Goal: Task Accomplishment & Management: Manage account settings

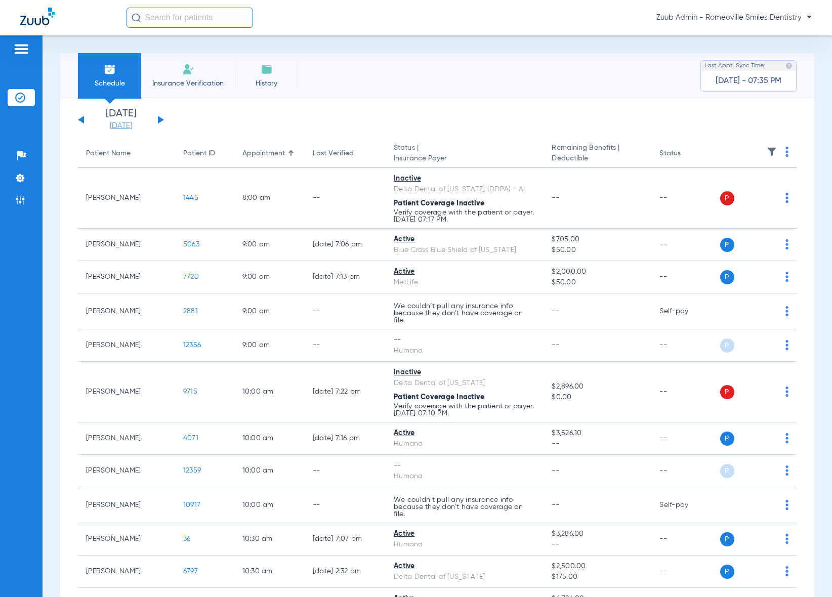
click at [125, 125] on link "[DATE]" at bounding box center [121, 126] width 61 height 10
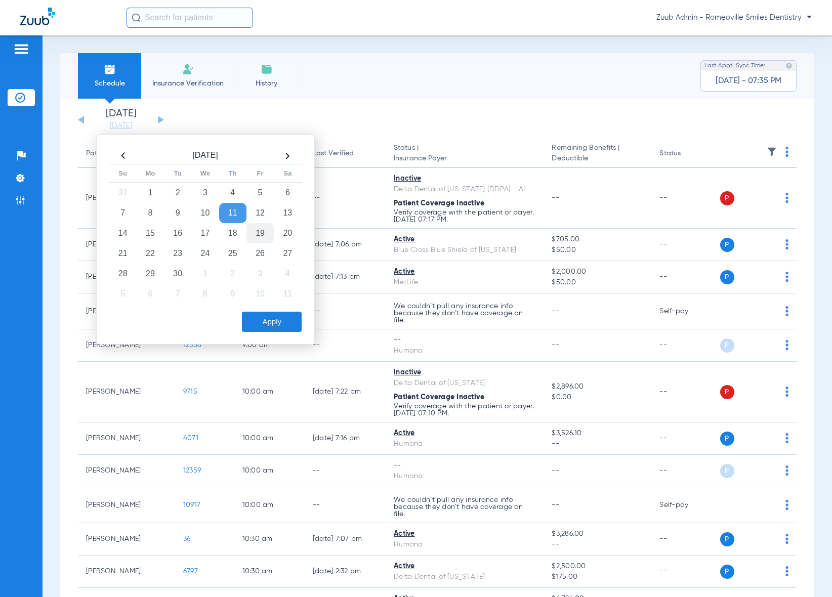
click at [259, 234] on td "19" at bounding box center [259, 233] width 27 height 20
click at [283, 319] on button "Apply" at bounding box center [272, 322] width 60 height 20
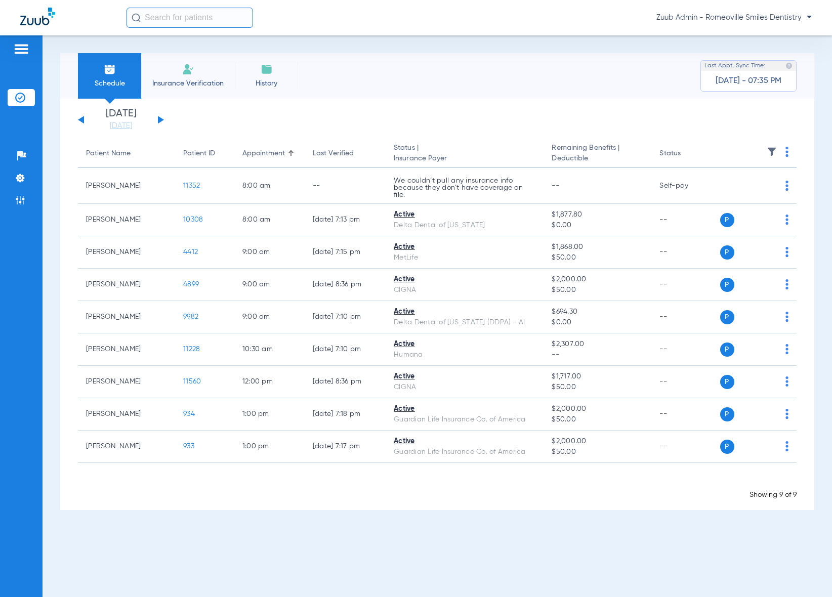
click at [159, 116] on div "[DATE] [DATE] [DATE] [DATE] [DATE] [DATE] [DATE] [DATE] [DATE] [DATE] [DATE] [D…" at bounding box center [121, 120] width 86 height 22
click at [159, 122] on button at bounding box center [161, 120] width 6 height 8
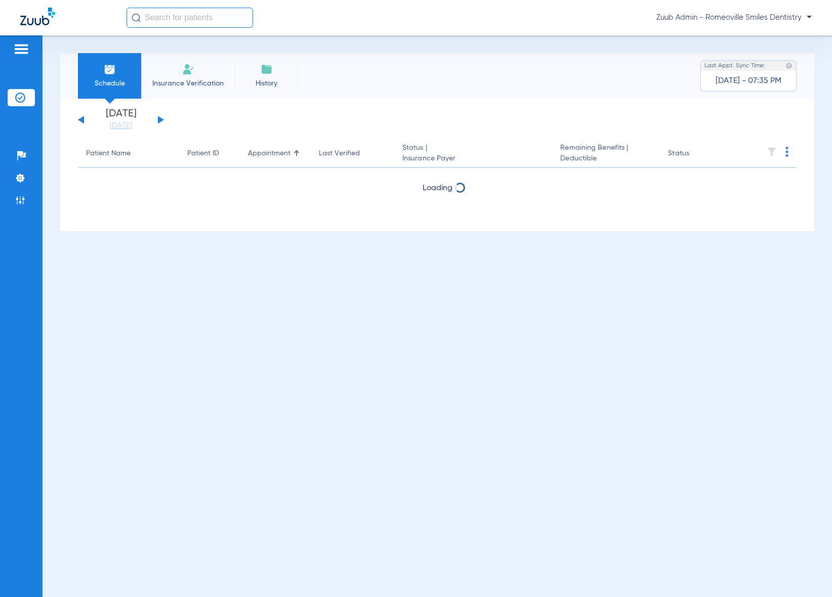
click at [159, 122] on button at bounding box center [161, 120] width 6 height 8
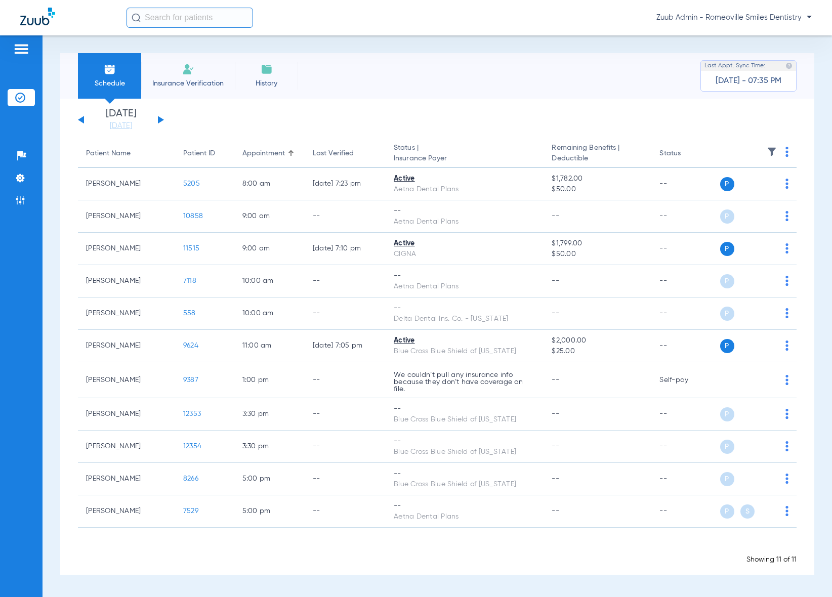
click at [159, 122] on button at bounding box center [161, 120] width 6 height 8
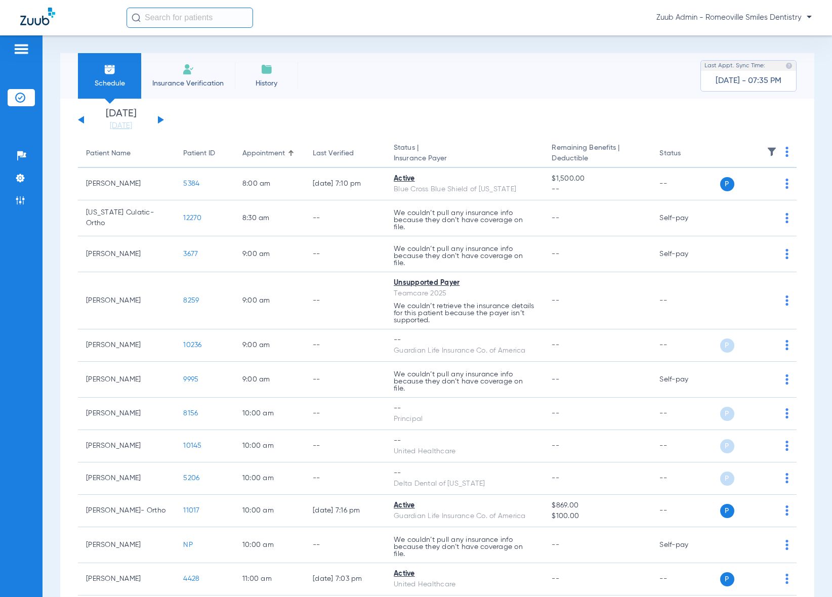
click at [159, 122] on button at bounding box center [161, 120] width 6 height 8
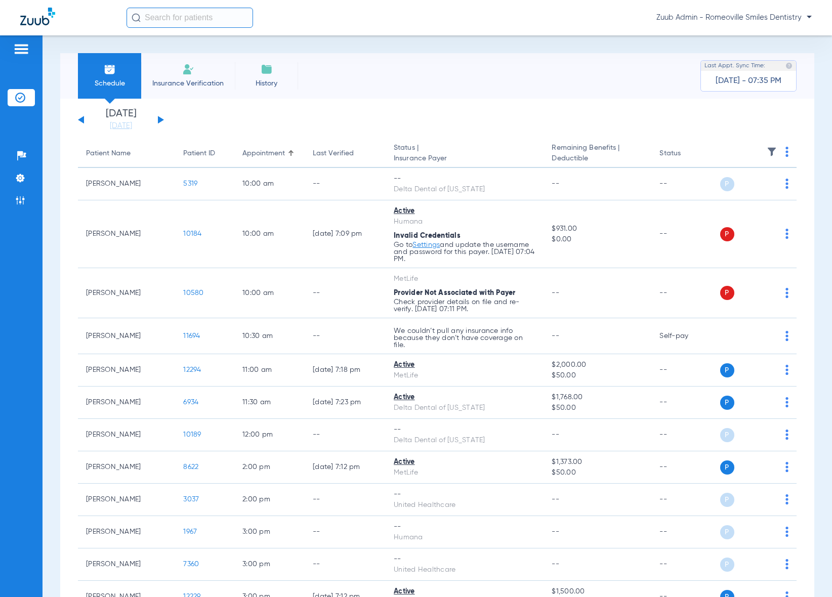
click at [159, 122] on button at bounding box center [161, 120] width 6 height 8
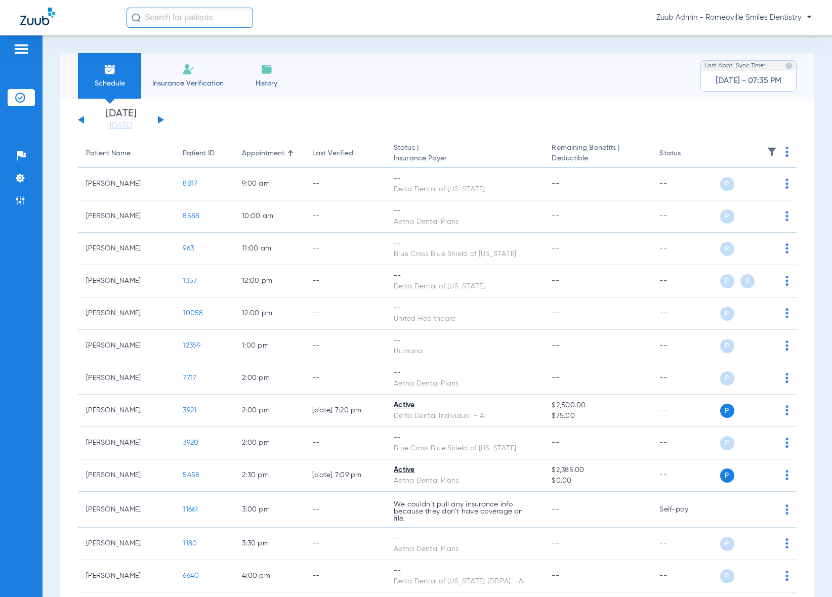
click at [159, 122] on button at bounding box center [161, 120] width 6 height 8
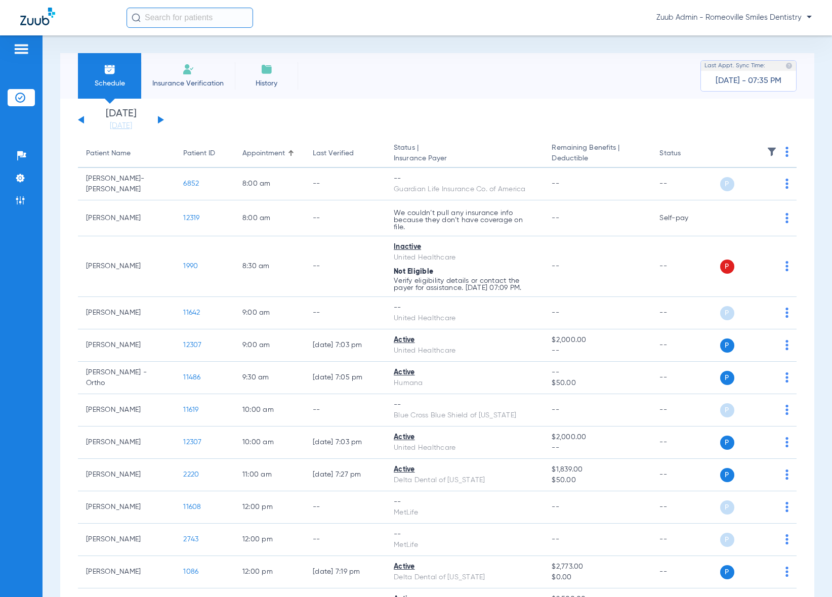
click at [159, 122] on button at bounding box center [161, 120] width 6 height 8
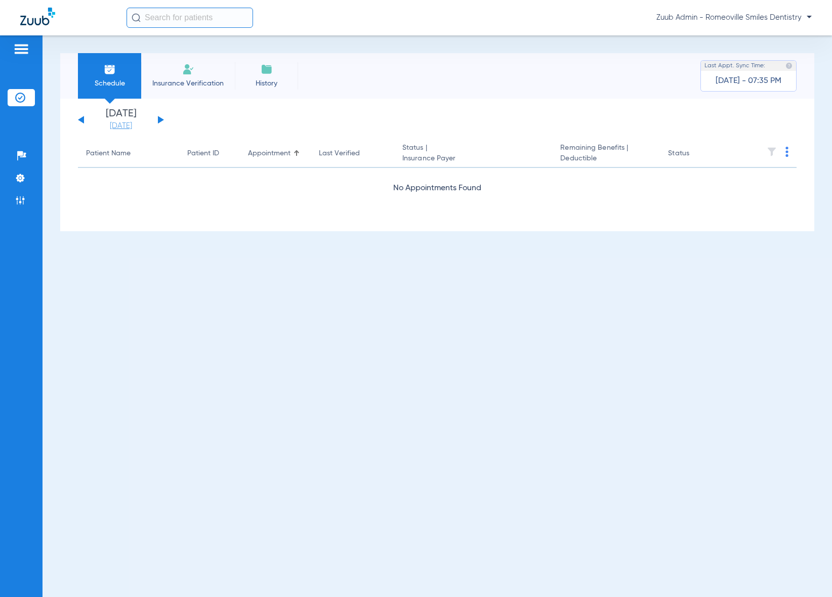
click at [131, 123] on link "[DATE]" at bounding box center [121, 126] width 61 height 10
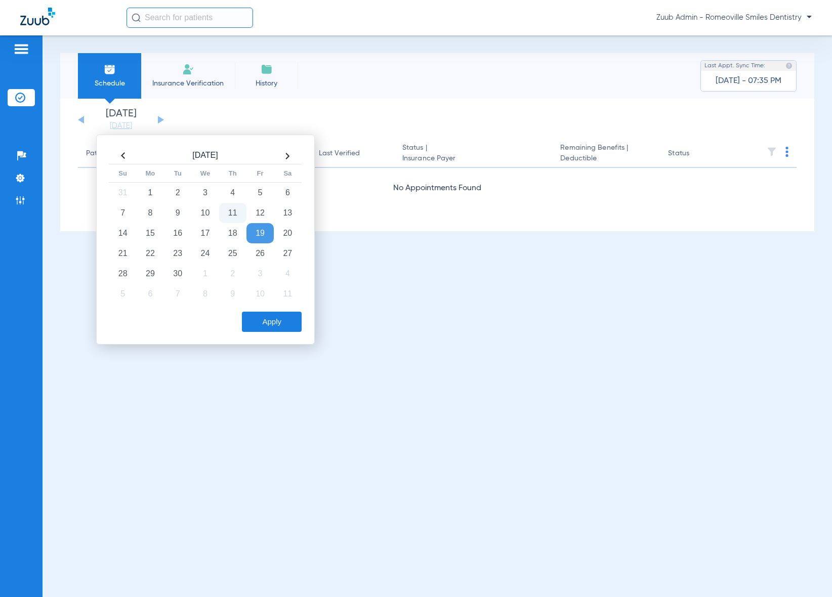
click at [231, 216] on td "11" at bounding box center [232, 213] width 27 height 20
click at [263, 324] on button "Apply" at bounding box center [272, 322] width 60 height 20
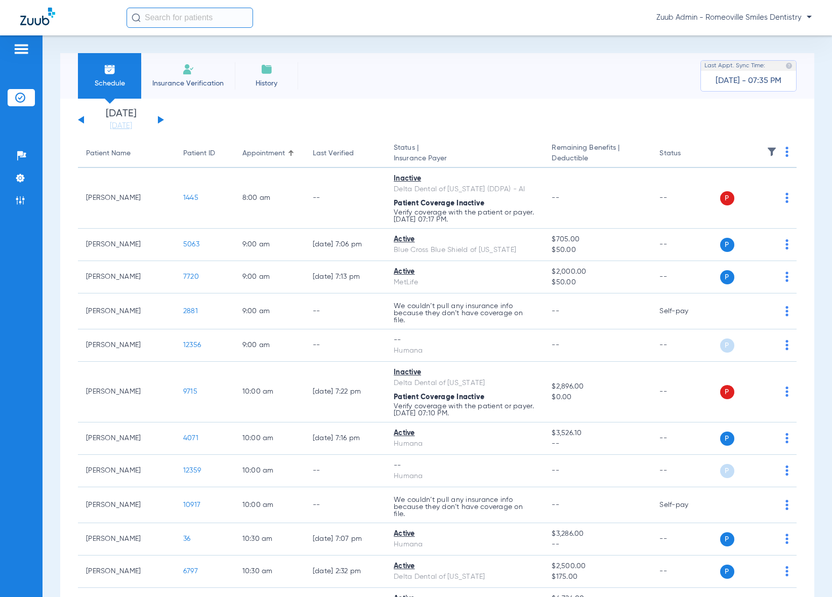
click at [489, 57] on div "Schedule Insurance Verification History Last Appt. Sync Time: [DATE] - 07:35 PM" at bounding box center [437, 76] width 754 height 46
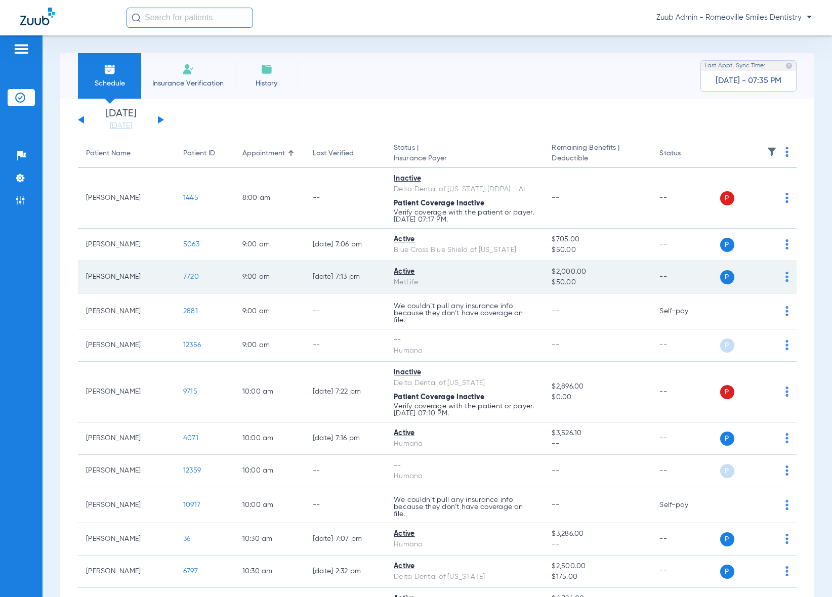
click at [185, 274] on span "7720" at bounding box center [191, 276] width 16 height 7
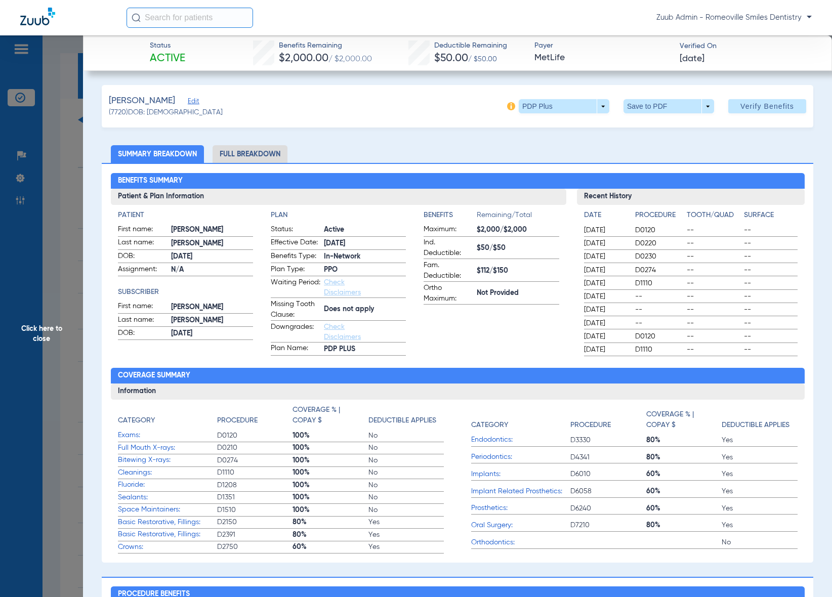
click at [261, 157] on li "Full Breakdown" at bounding box center [250, 154] width 75 height 18
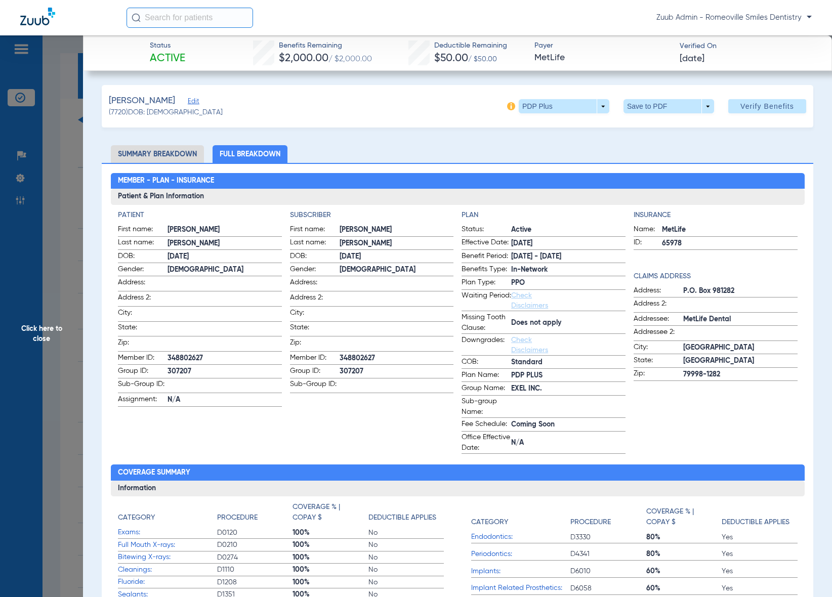
click at [9, 195] on span "Click here to close" at bounding box center [41, 333] width 83 height 597
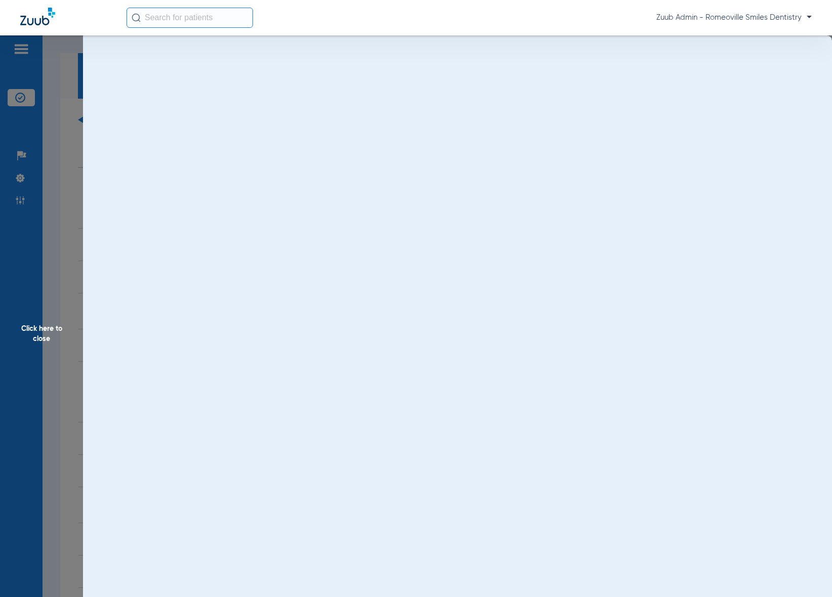
click at [15, 177] on span "Click here to close" at bounding box center [41, 333] width 83 height 597
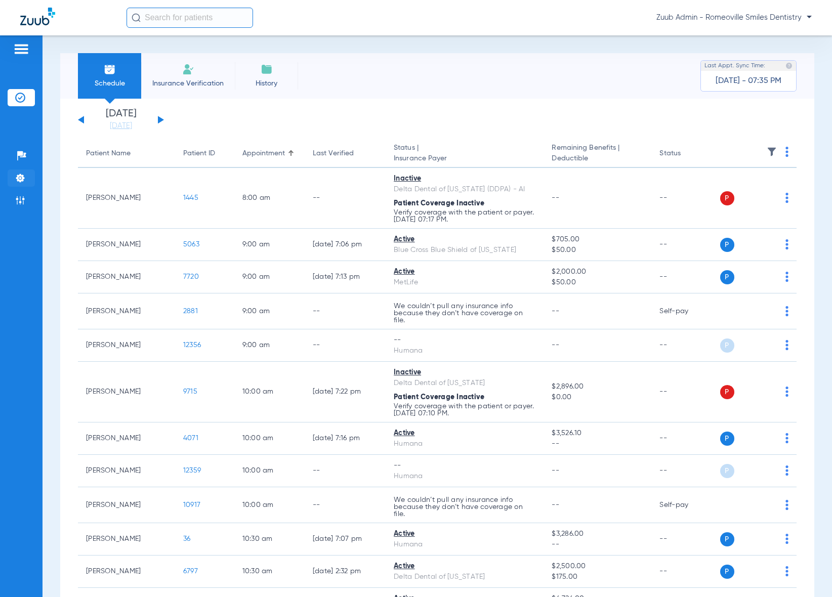
click at [23, 177] on img at bounding box center [20, 178] width 10 height 10
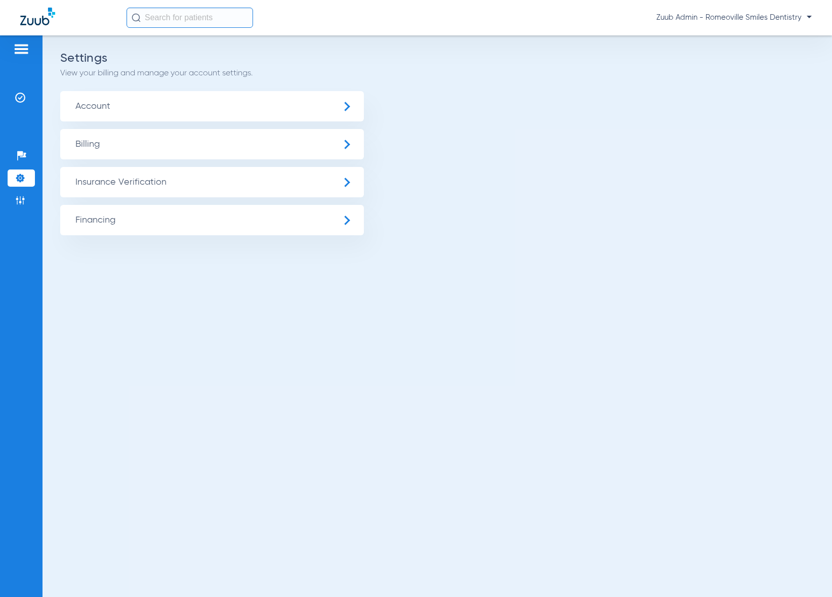
click at [105, 192] on span "Insurance Verification" at bounding box center [212, 182] width 304 height 30
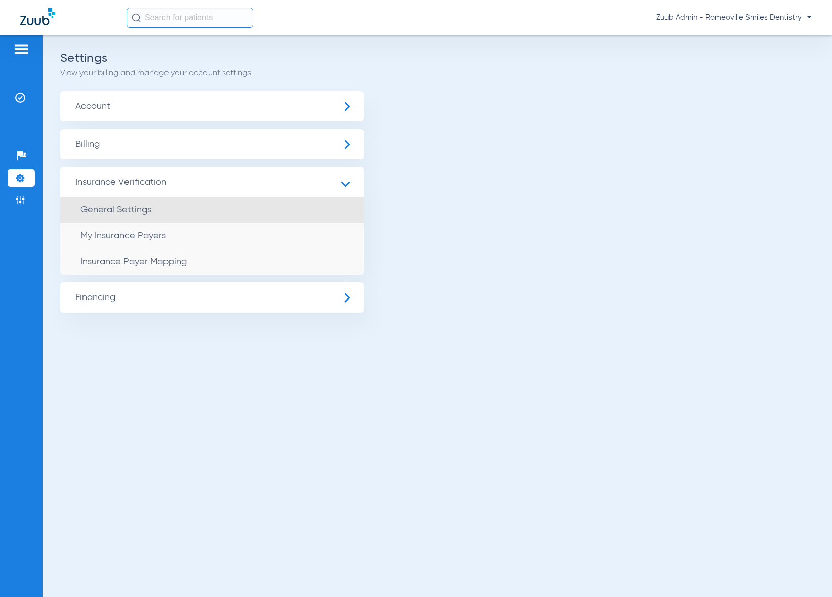
click at [128, 208] on span "General Settings" at bounding box center [115, 209] width 71 height 9
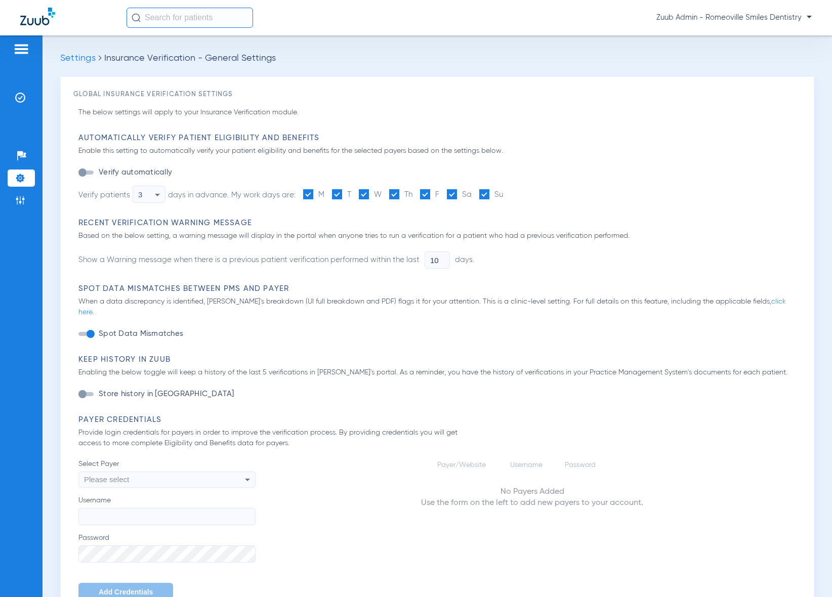
type input "1"
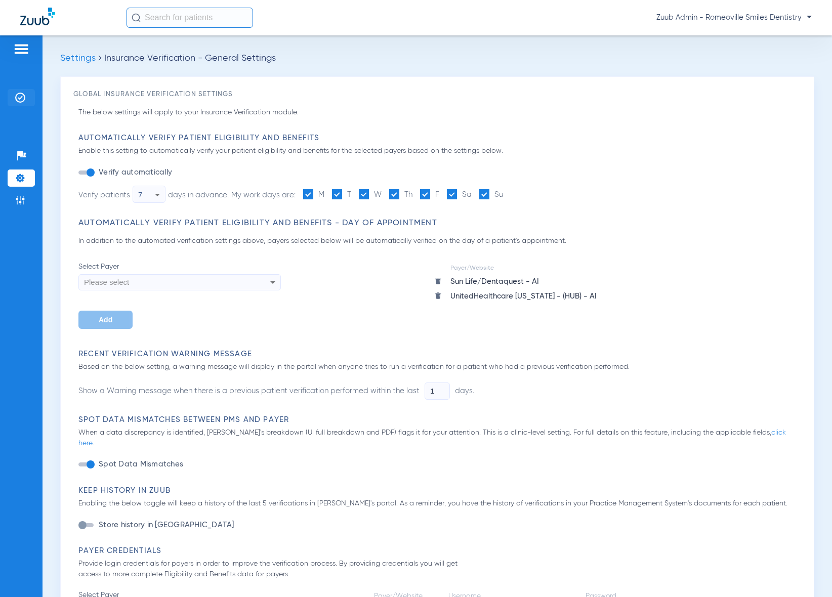
click at [24, 97] on img at bounding box center [20, 98] width 10 height 10
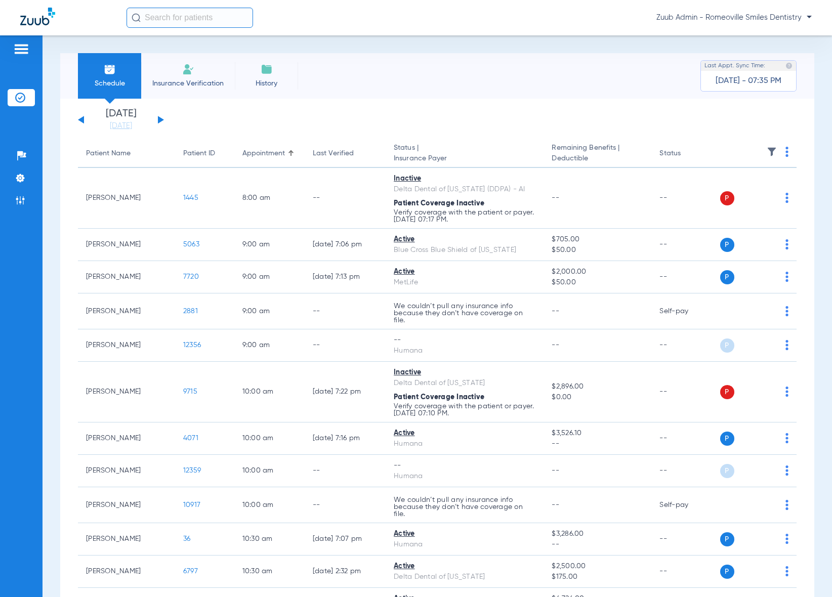
click at [113, 120] on li "[DATE] [DATE]" at bounding box center [121, 120] width 61 height 22
click at [115, 124] on link "[DATE]" at bounding box center [121, 126] width 61 height 10
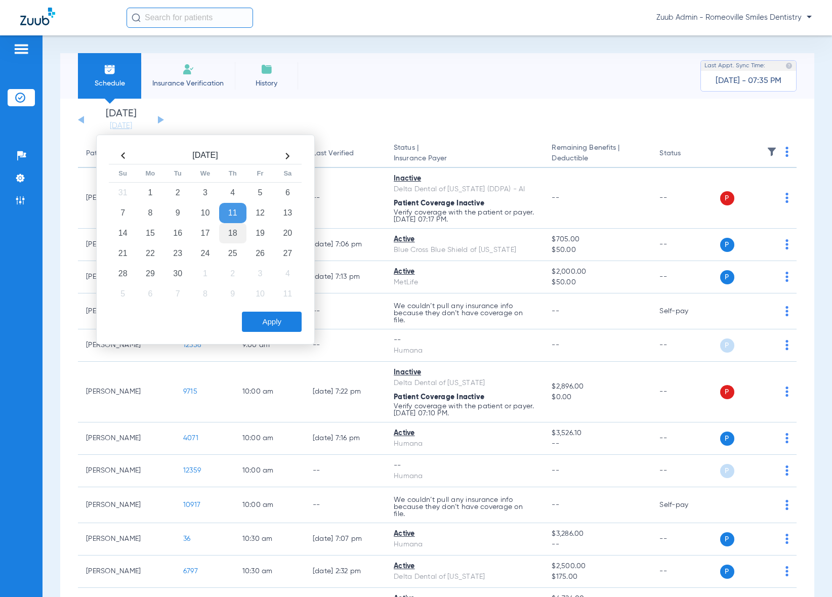
click at [234, 235] on td "18" at bounding box center [232, 233] width 27 height 20
click at [268, 312] on button "Apply" at bounding box center [272, 322] width 60 height 20
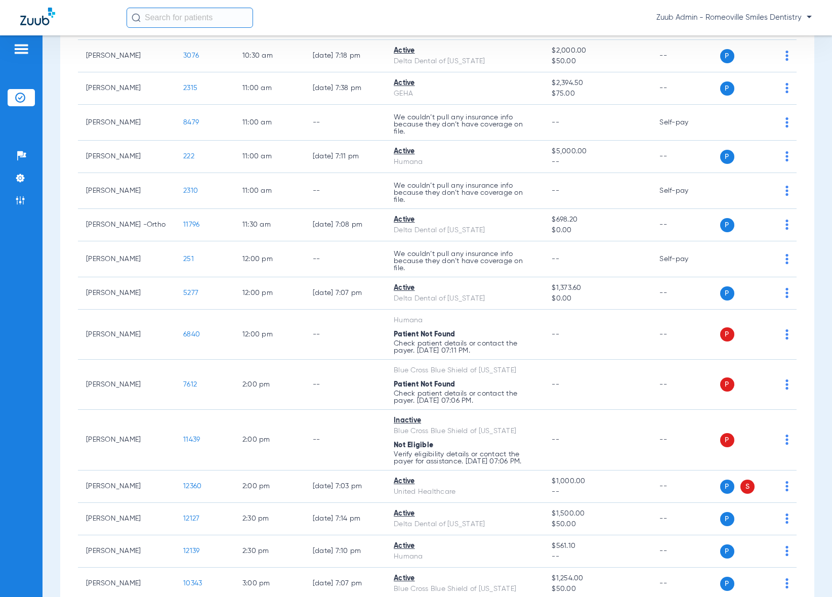
scroll to position [950, 0]
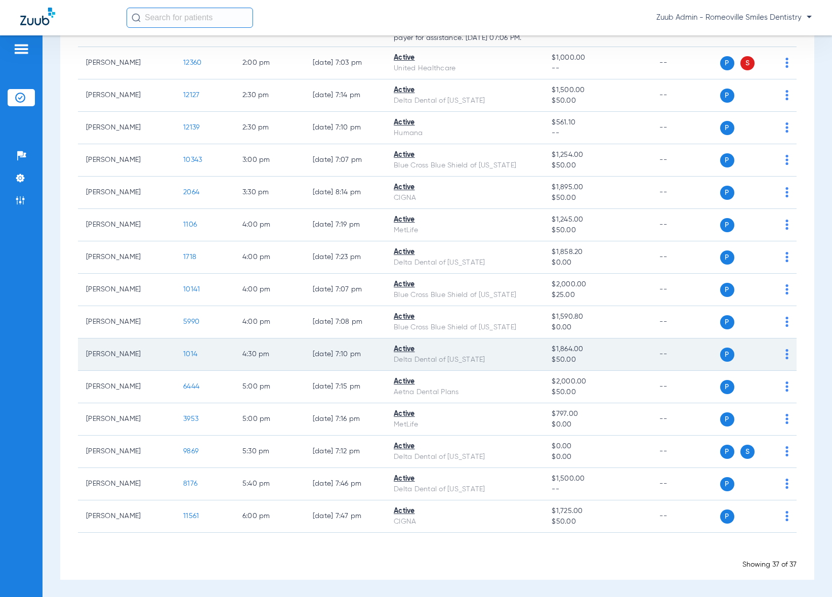
click at [191, 352] on span "1014" at bounding box center [190, 354] width 14 height 7
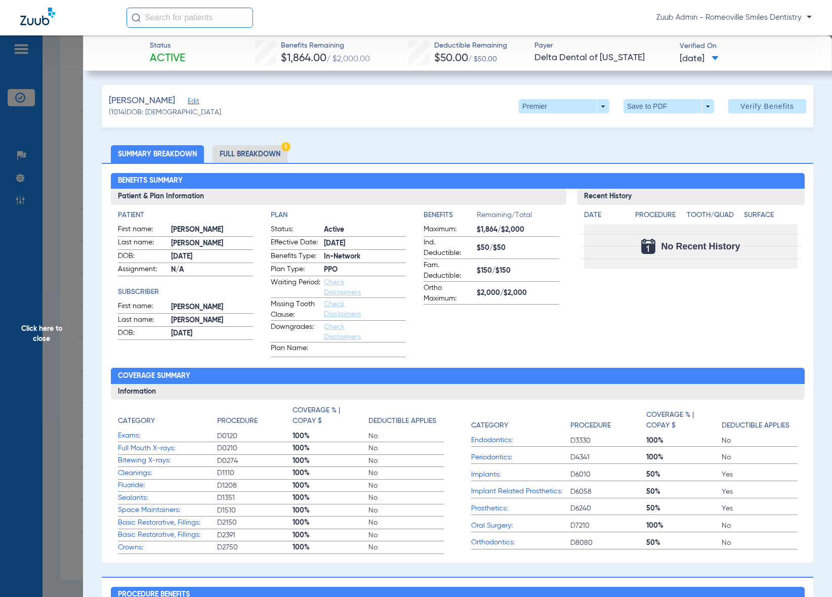
click at [269, 154] on li "Full Breakdown" at bounding box center [250, 154] width 75 height 18
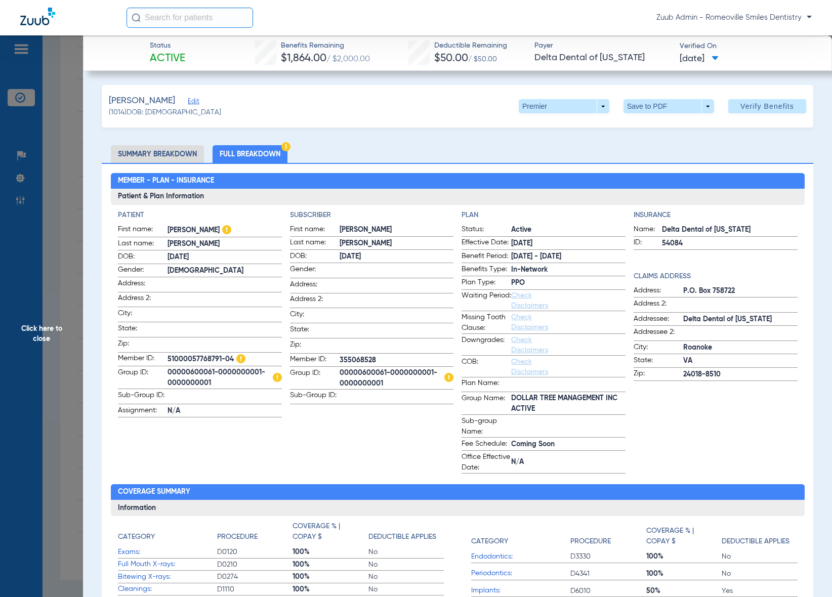
click at [197, 102] on span "Edit" at bounding box center [192, 103] width 9 height 10
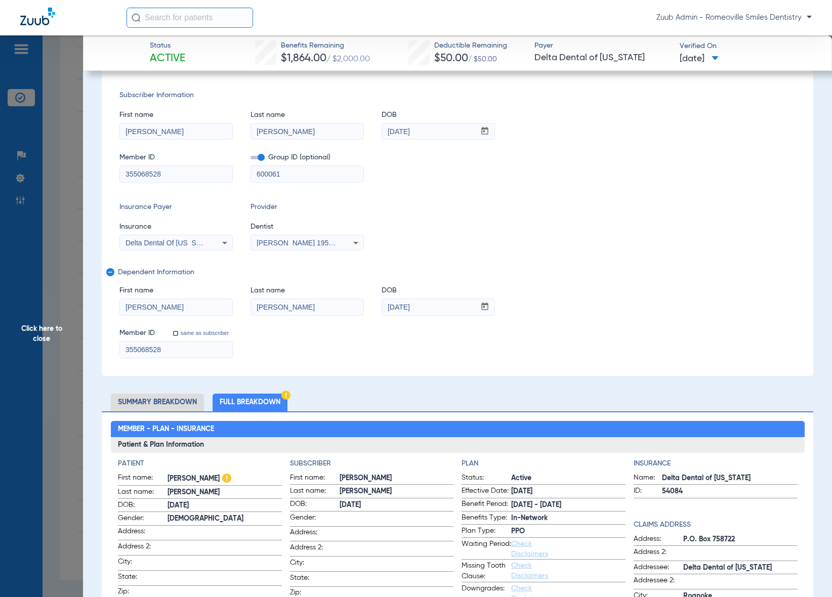
scroll to position [0, 0]
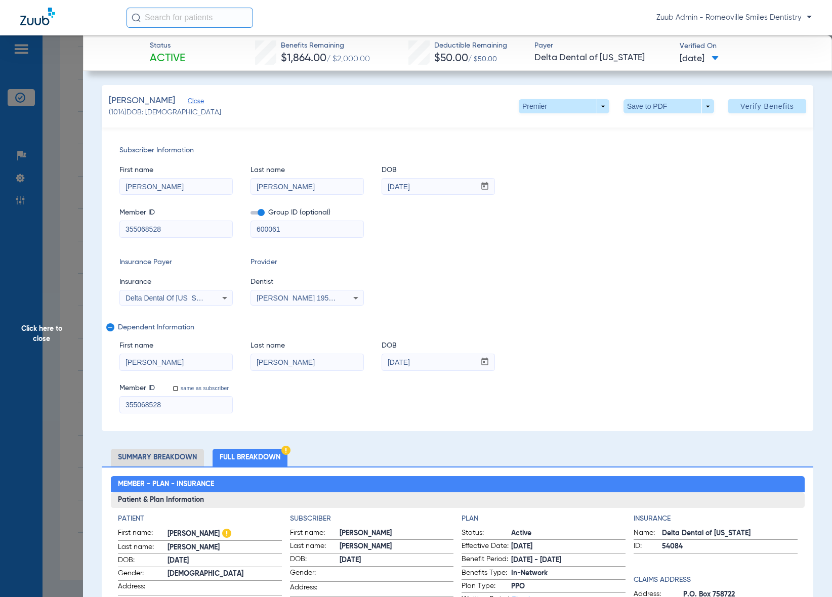
click at [38, 326] on span "Click here to close" at bounding box center [41, 333] width 83 height 597
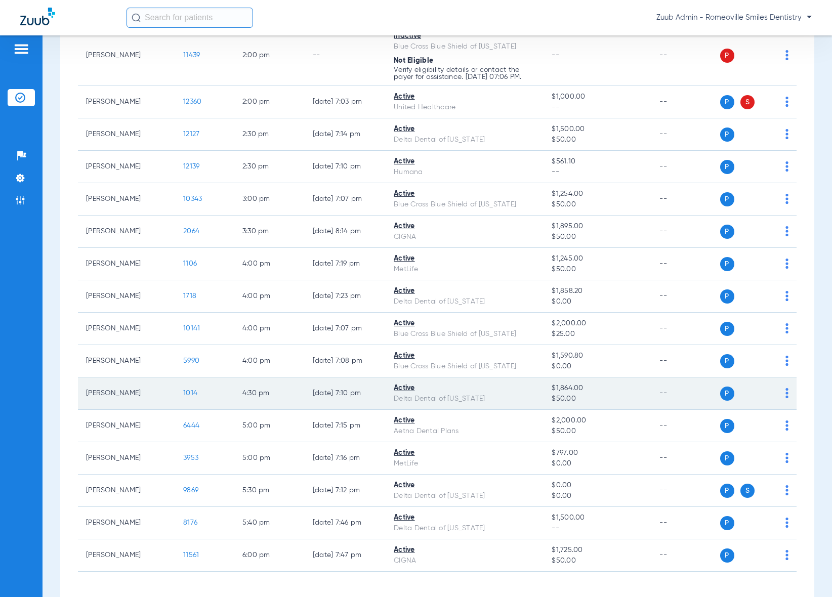
scroll to position [906, 0]
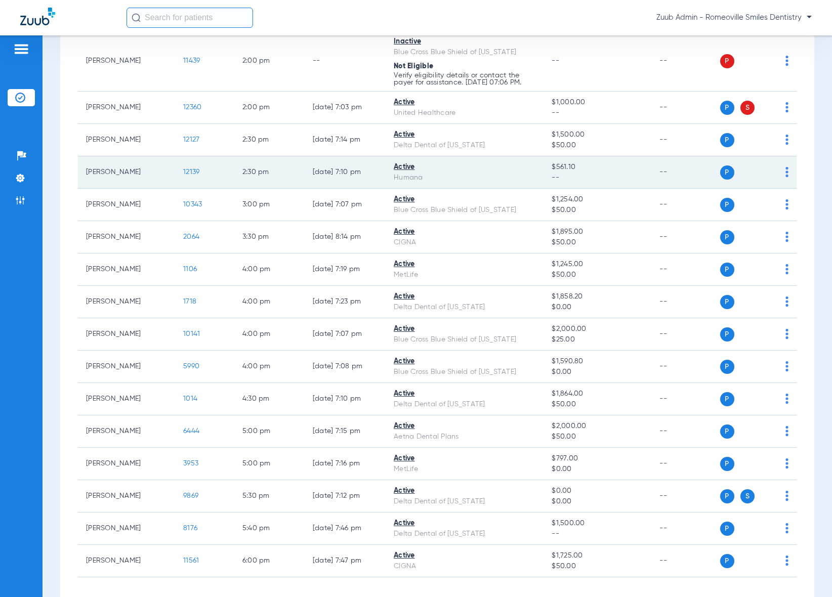
click at [185, 172] on span "12139" at bounding box center [191, 172] width 16 height 7
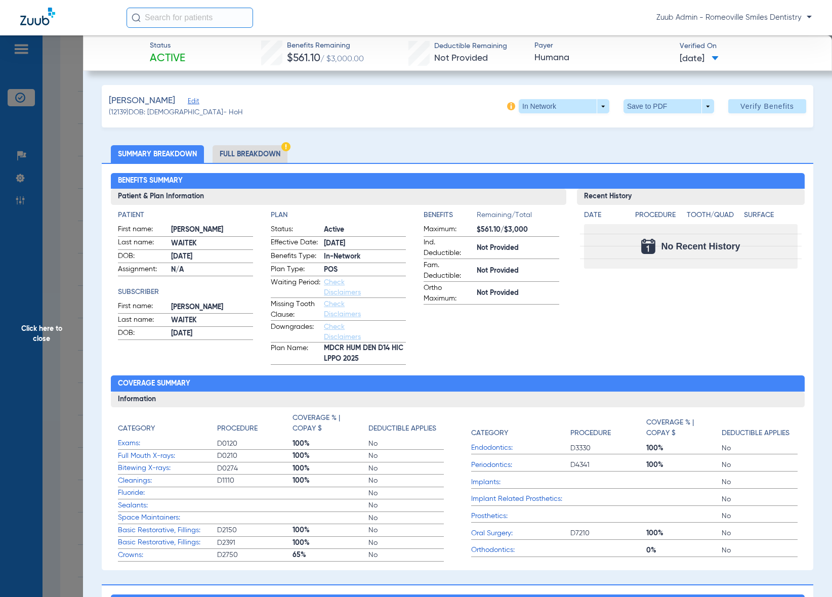
click at [259, 152] on li "Full Breakdown" at bounding box center [250, 154] width 75 height 18
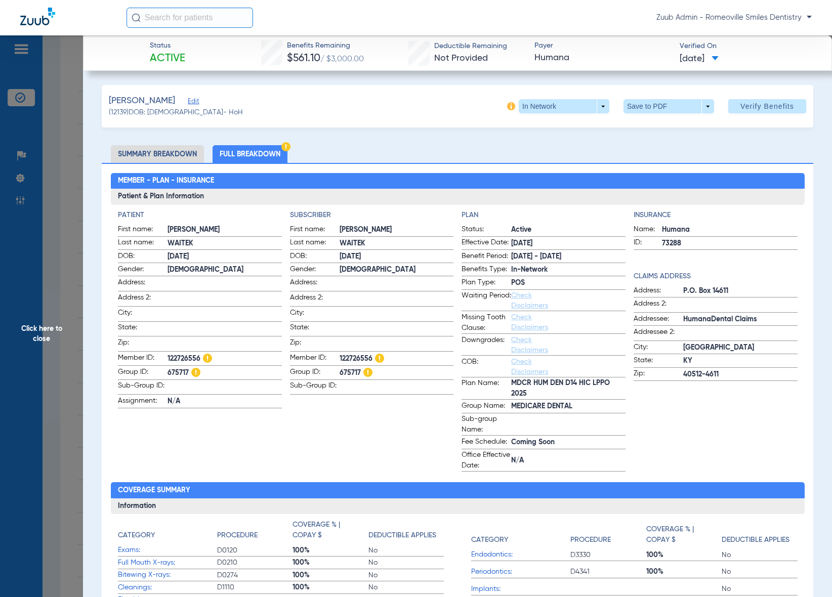
click at [188, 103] on span "Edit" at bounding box center [192, 103] width 9 height 10
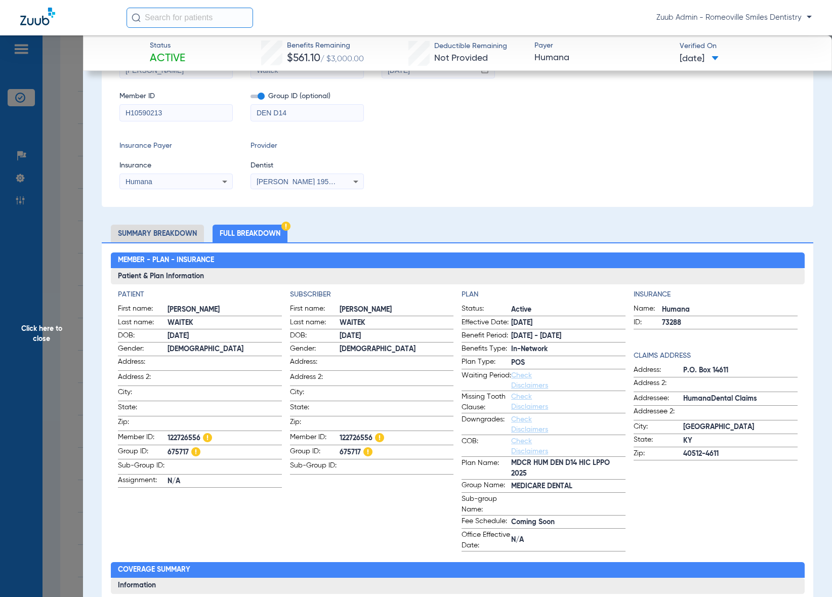
scroll to position [116, 0]
click at [38, 331] on span "Click here to close" at bounding box center [41, 333] width 83 height 597
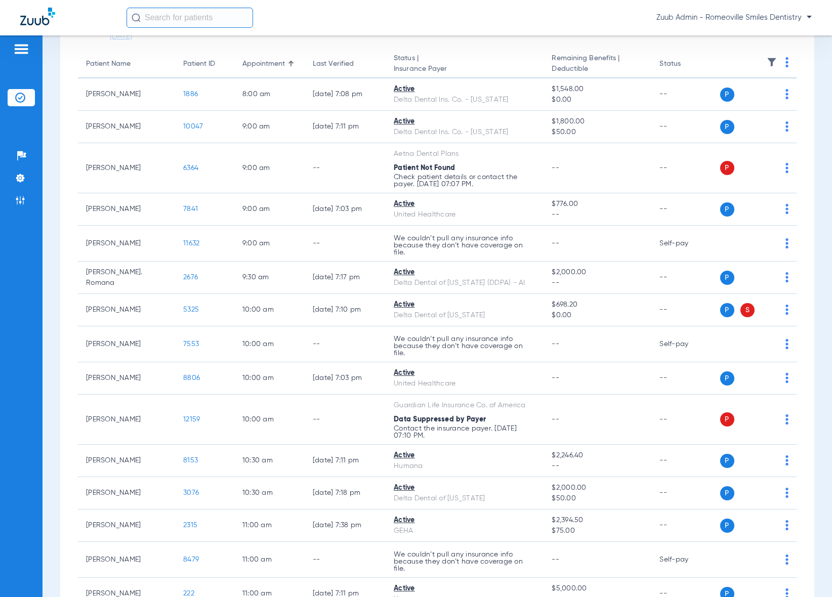
scroll to position [0, 0]
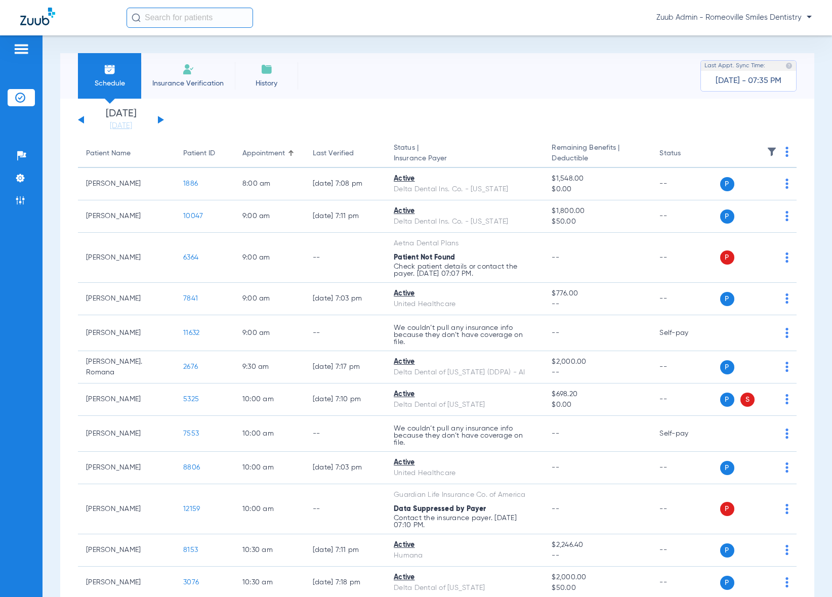
click at [160, 119] on button at bounding box center [161, 120] width 6 height 8
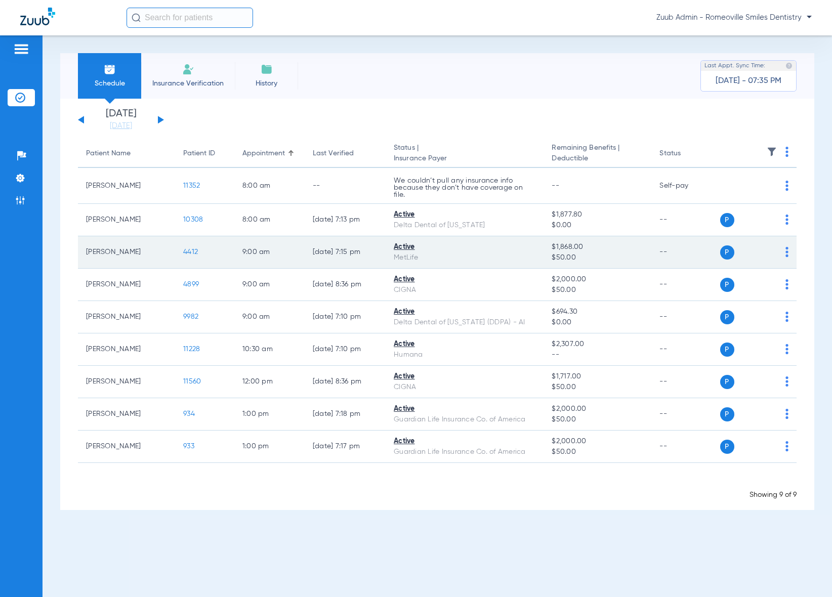
click at [195, 248] on span "4412" at bounding box center [190, 251] width 15 height 7
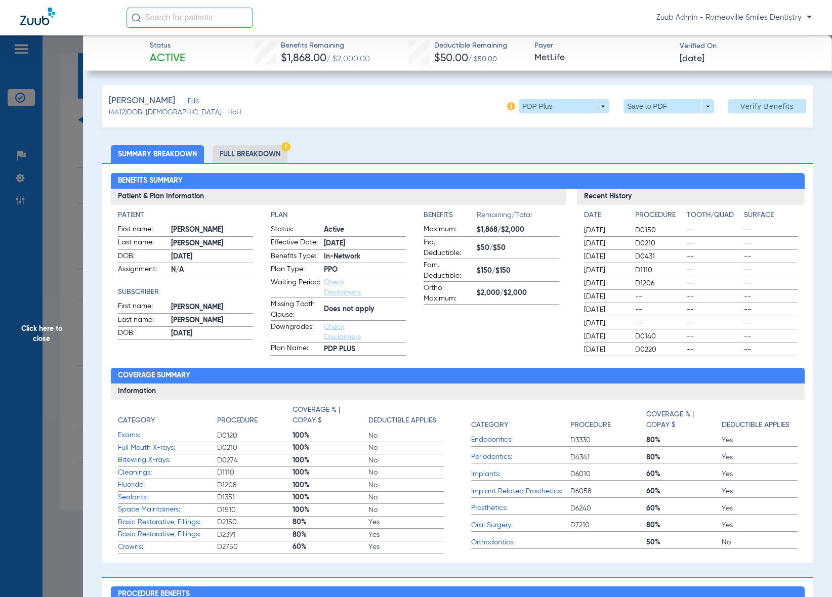
click at [277, 156] on li "Full Breakdown" at bounding box center [250, 154] width 75 height 18
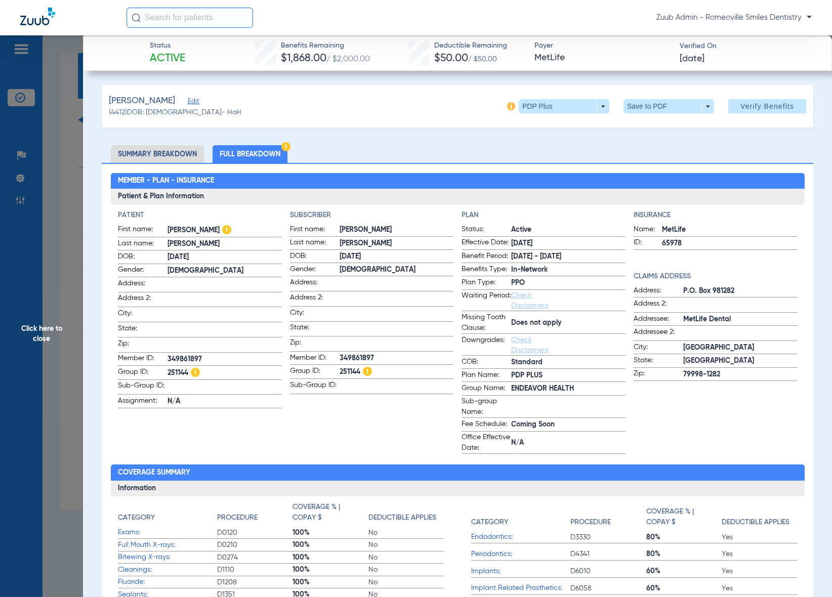
click at [195, 99] on span "Edit" at bounding box center [192, 103] width 9 height 10
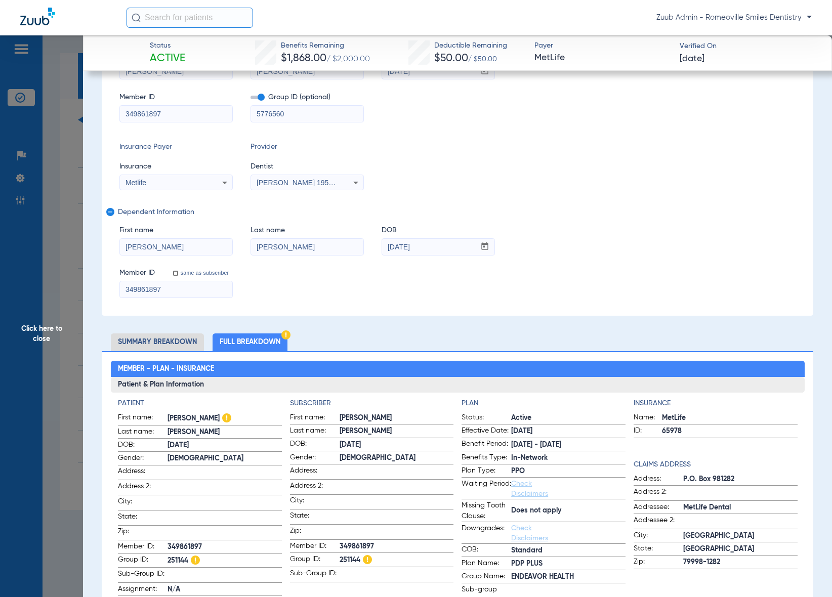
scroll to position [121, 0]
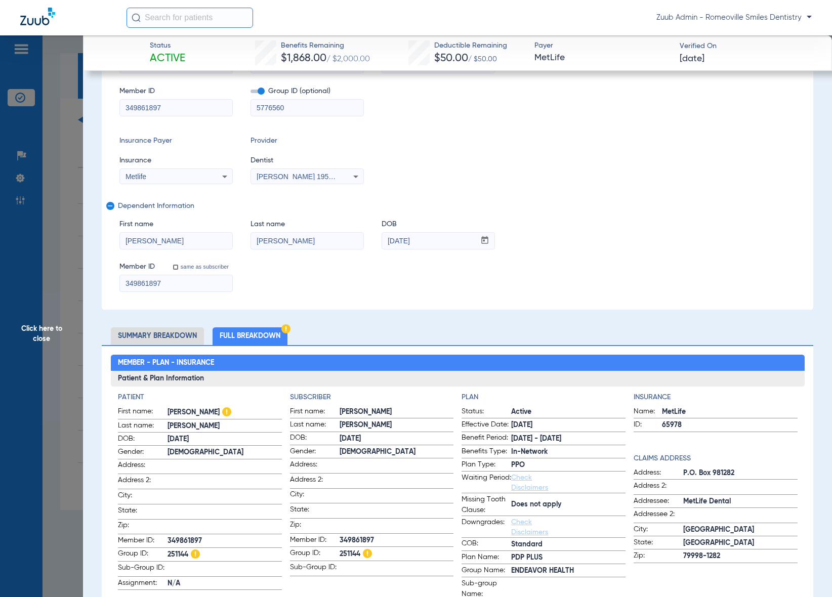
click at [53, 330] on span "Click here to close" at bounding box center [41, 333] width 83 height 597
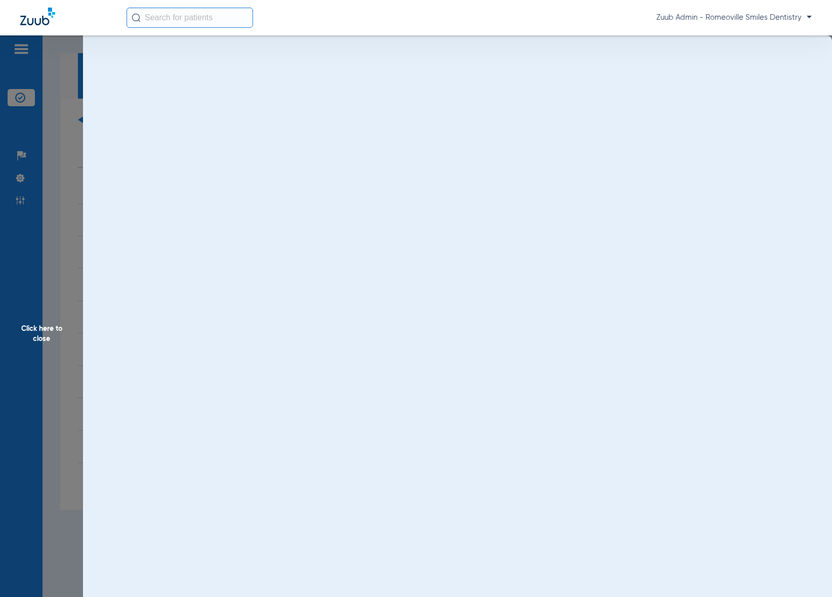
scroll to position [0, 0]
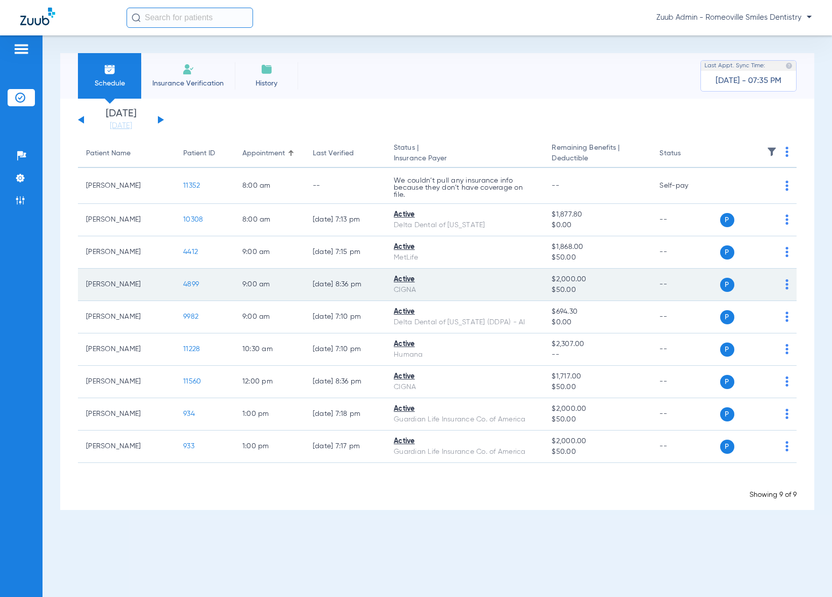
click at [195, 284] on span "4899" at bounding box center [191, 284] width 16 height 7
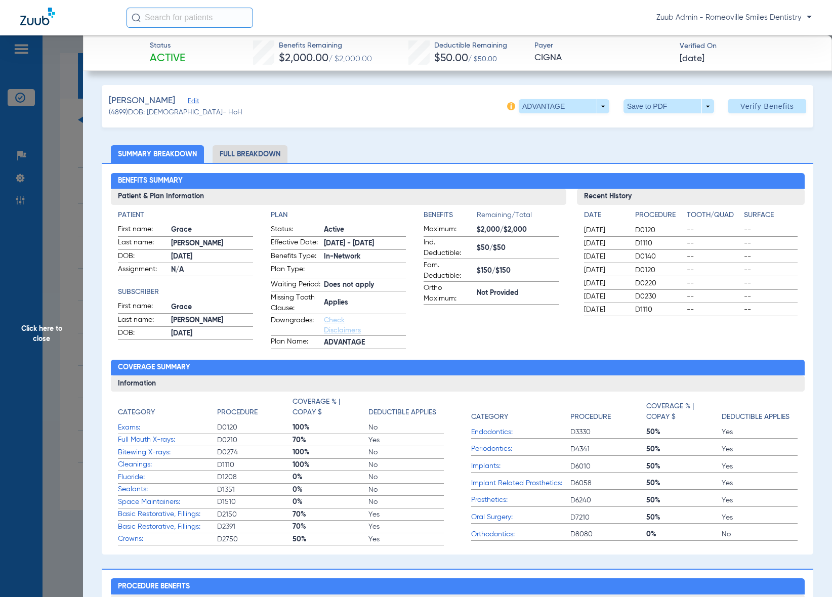
click at [49, 333] on span "Click here to close" at bounding box center [41, 333] width 83 height 597
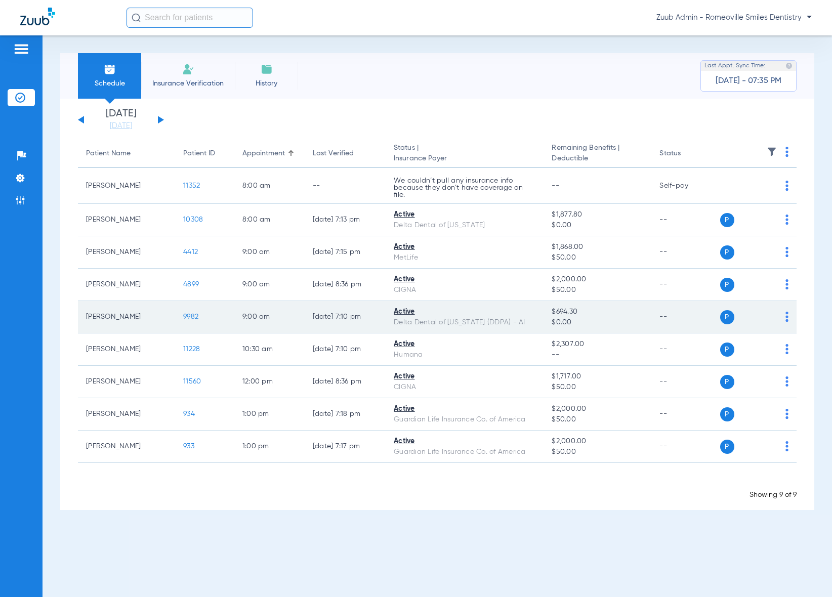
click at [190, 316] on span "9982" at bounding box center [190, 316] width 15 height 7
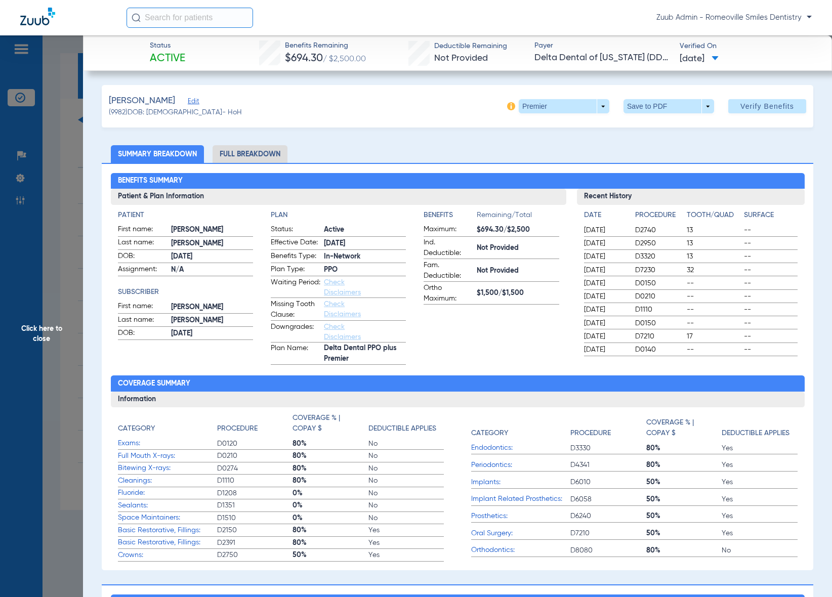
click at [277, 158] on li "Full Breakdown" at bounding box center [250, 154] width 75 height 18
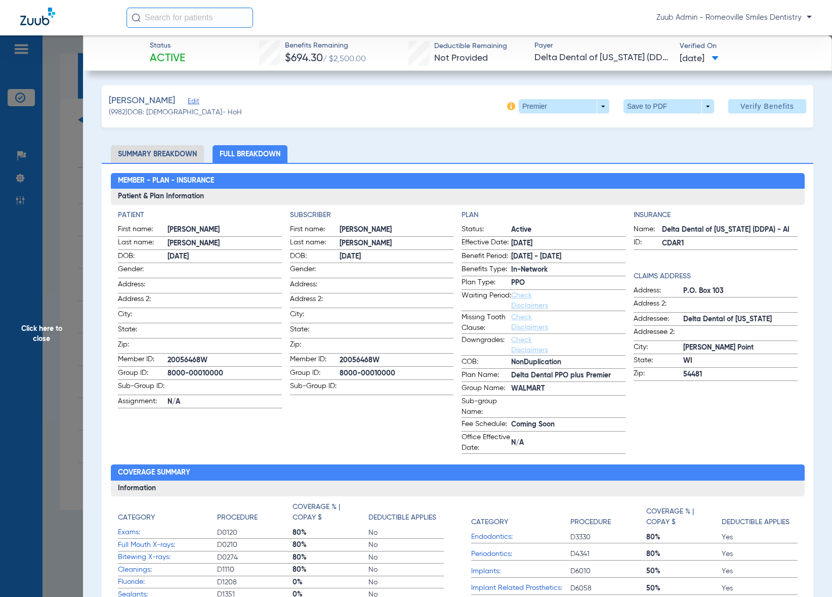
click at [47, 331] on span "Click here to close" at bounding box center [41, 333] width 83 height 597
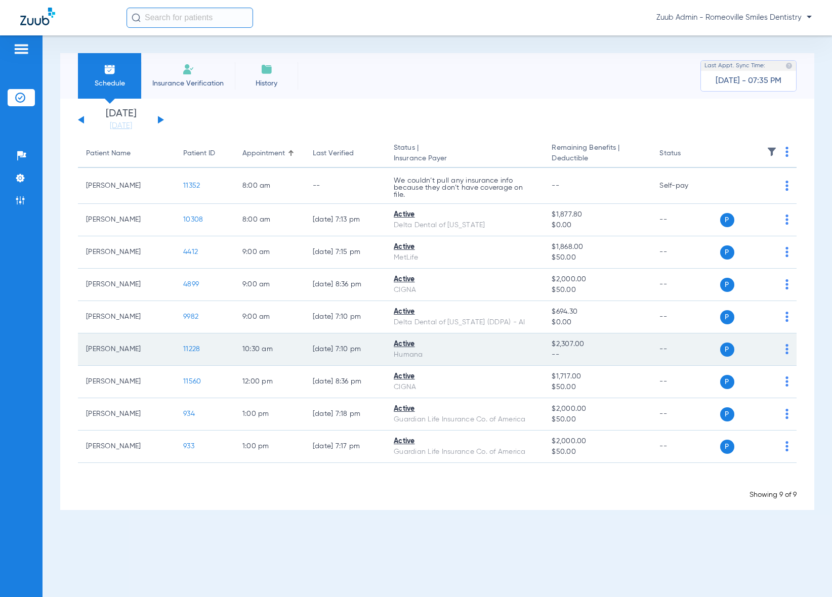
click at [198, 348] on span "11228" at bounding box center [191, 349] width 17 height 7
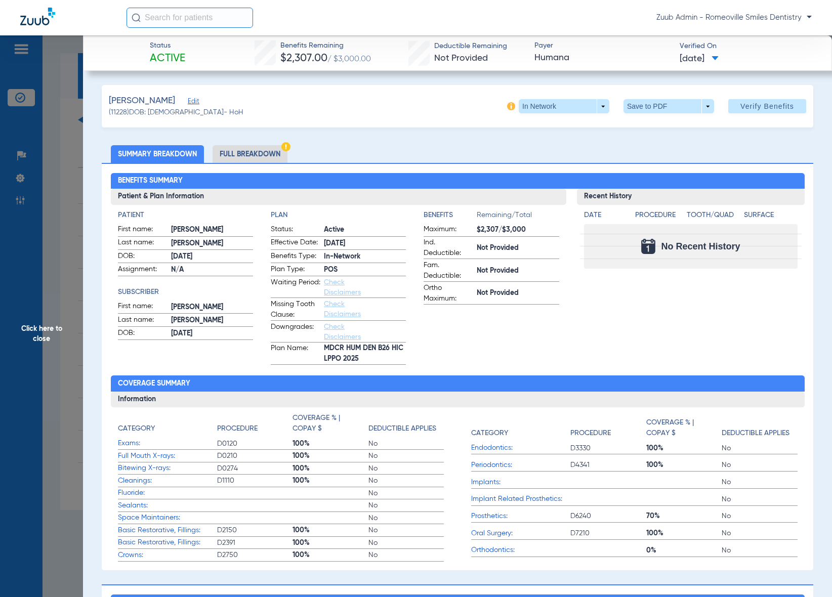
click at [248, 157] on li "Full Breakdown" at bounding box center [250, 154] width 75 height 18
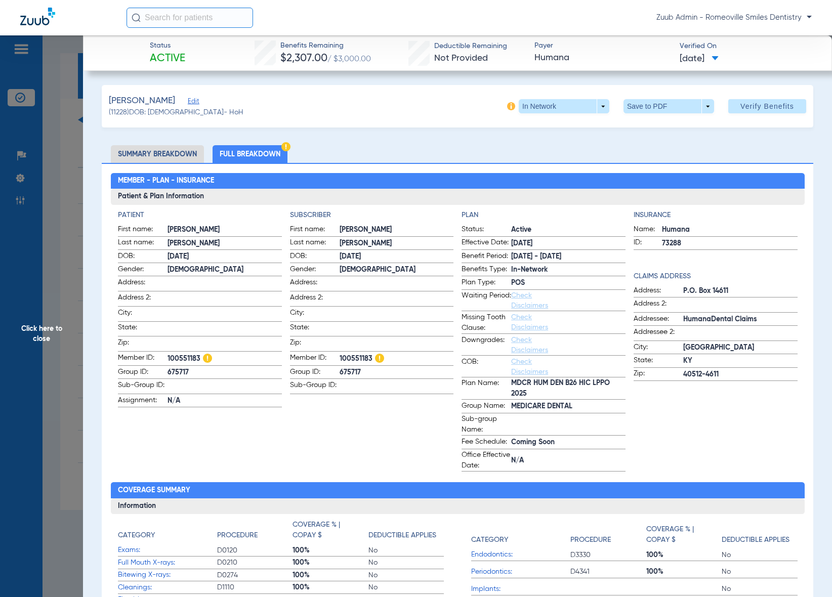
click at [188, 104] on span "Edit" at bounding box center [192, 103] width 9 height 10
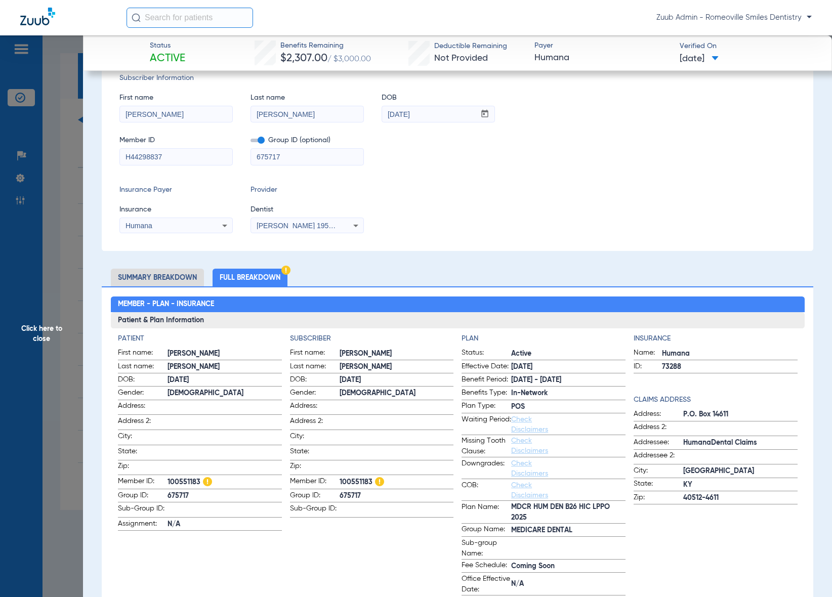
scroll to position [64, 0]
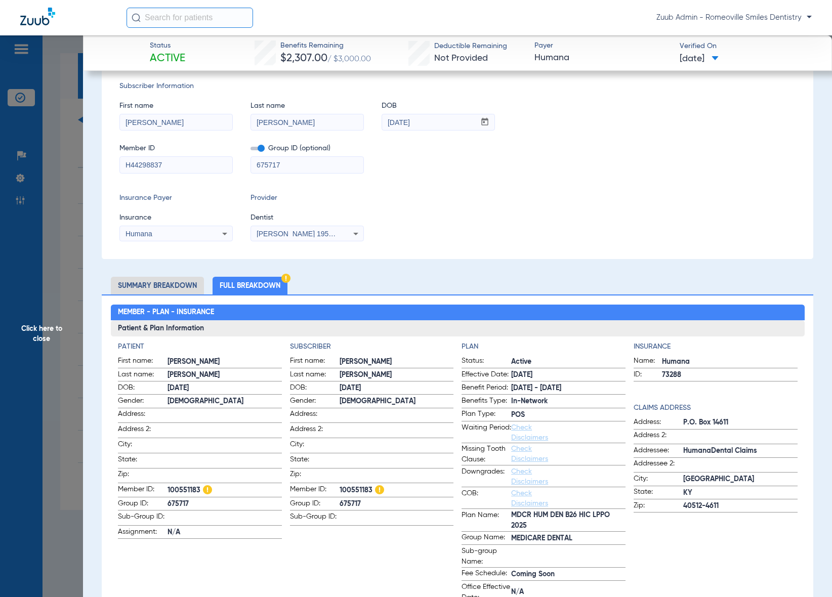
click at [49, 331] on span "Click here to close" at bounding box center [41, 333] width 83 height 597
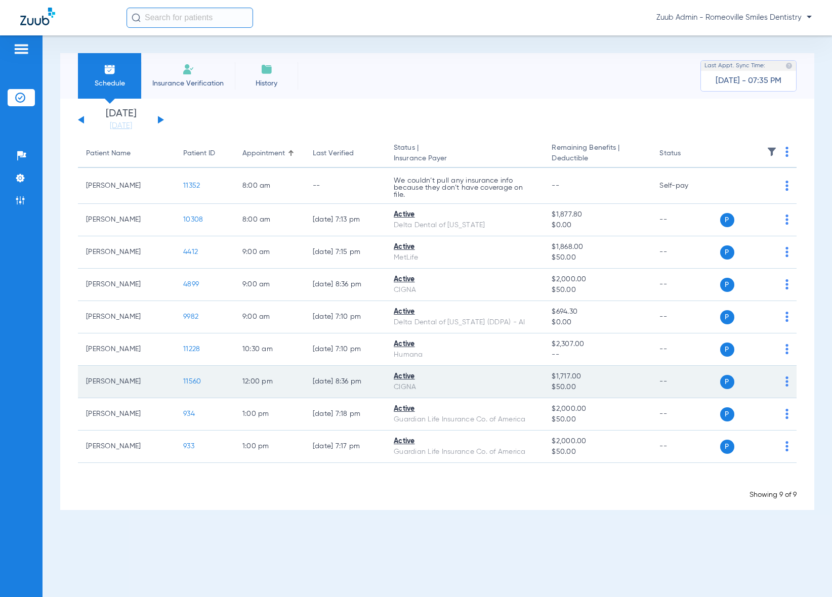
click at [190, 381] on span "11560" at bounding box center [192, 381] width 18 height 7
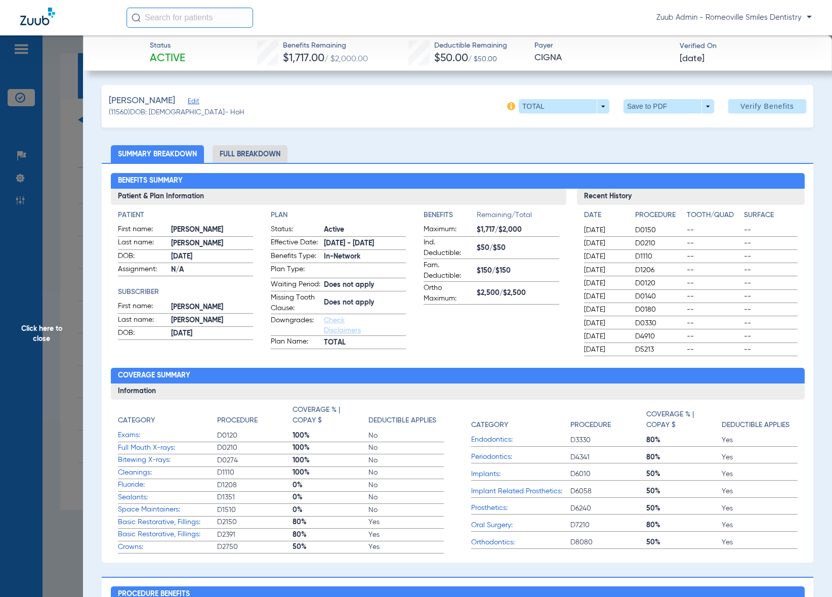
click at [57, 323] on span "Click here to close" at bounding box center [41, 333] width 83 height 597
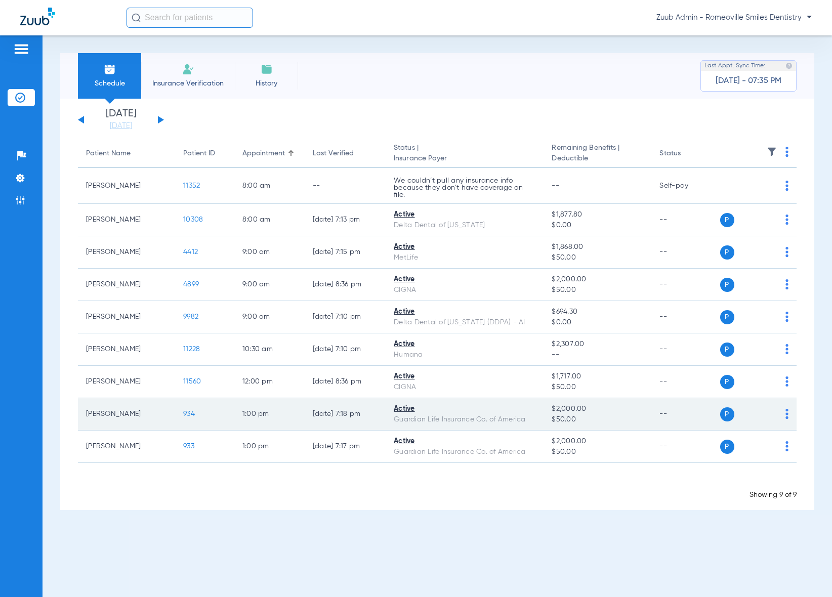
click at [187, 416] on span "934" at bounding box center [189, 413] width 12 height 7
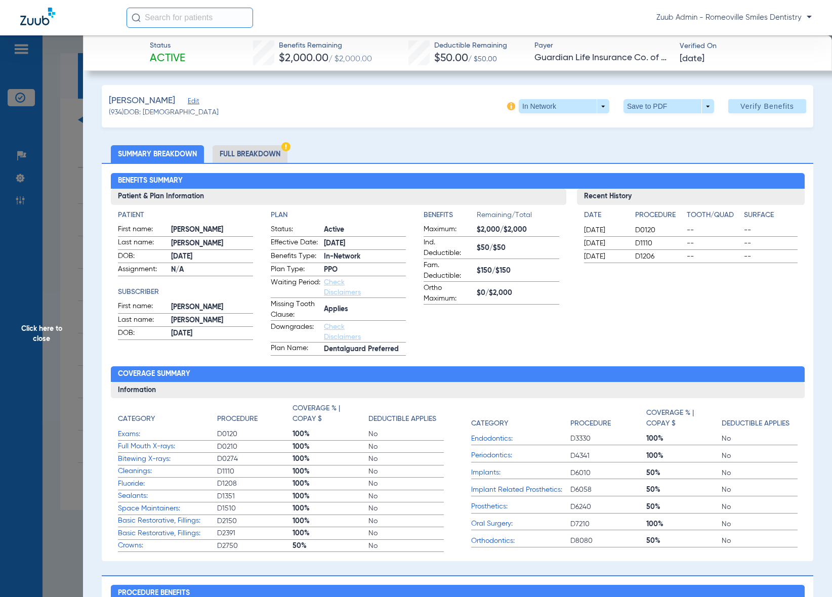
click at [273, 154] on li "Full Breakdown" at bounding box center [250, 154] width 75 height 18
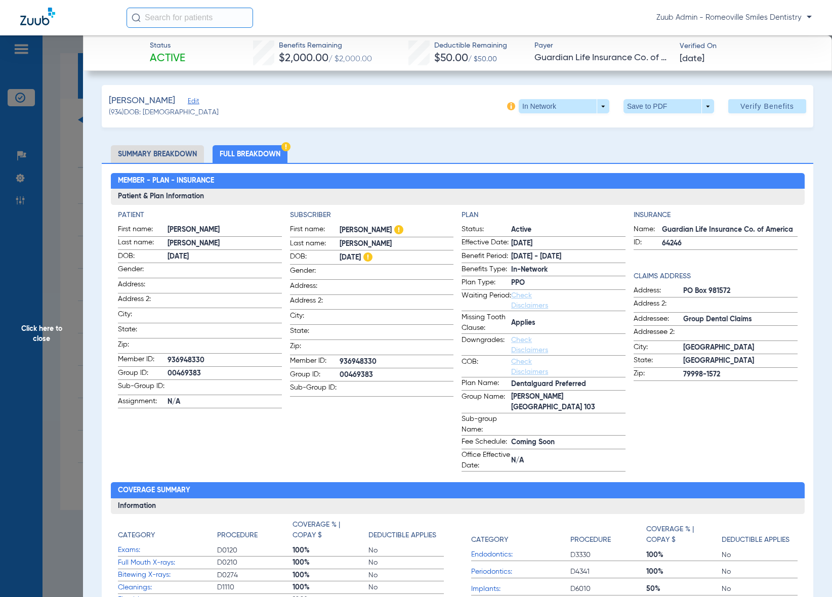
click at [188, 103] on span "Edit" at bounding box center [192, 103] width 9 height 10
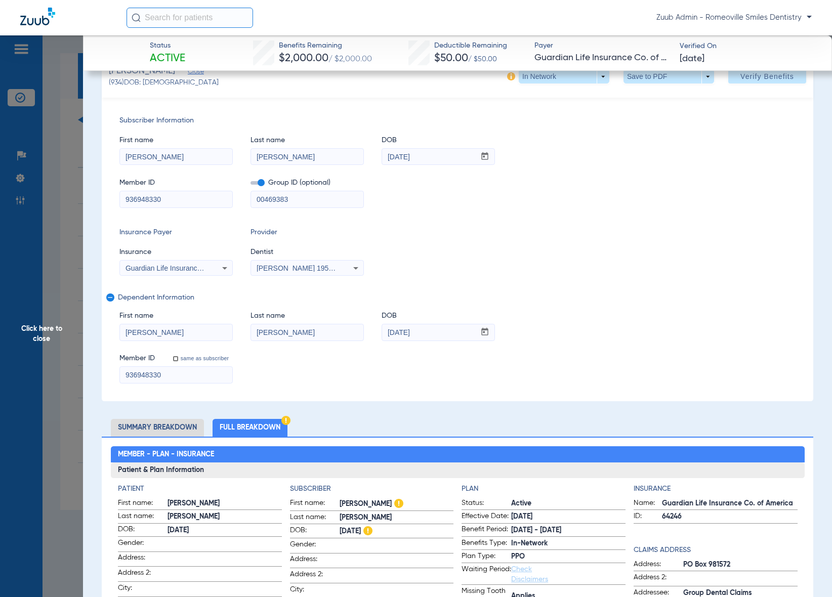
scroll to position [12, 0]
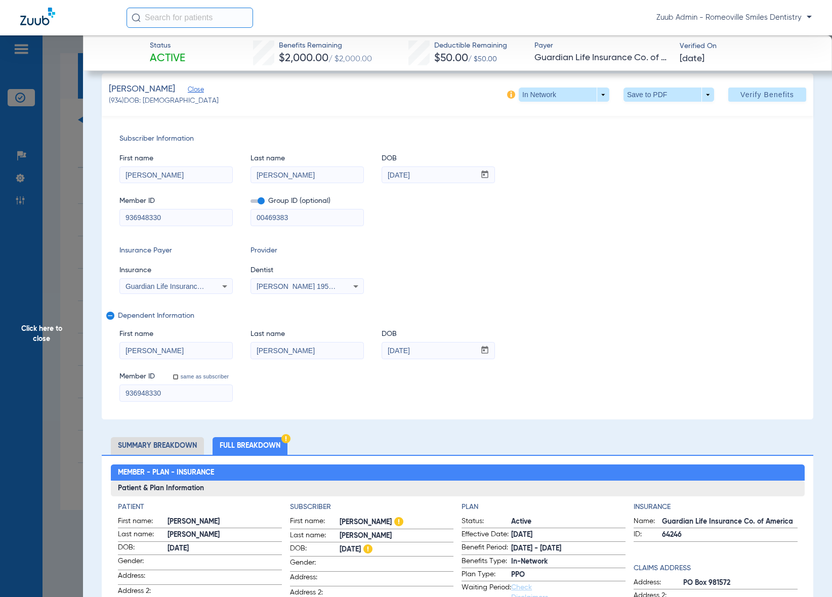
click at [44, 328] on span "Click here to close" at bounding box center [41, 333] width 83 height 597
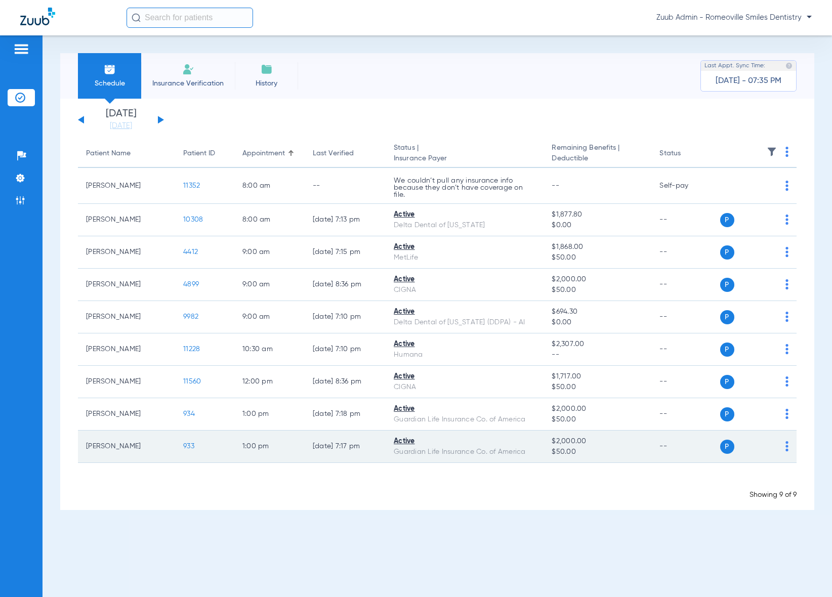
click at [187, 445] on span "933" at bounding box center [188, 446] width 11 height 7
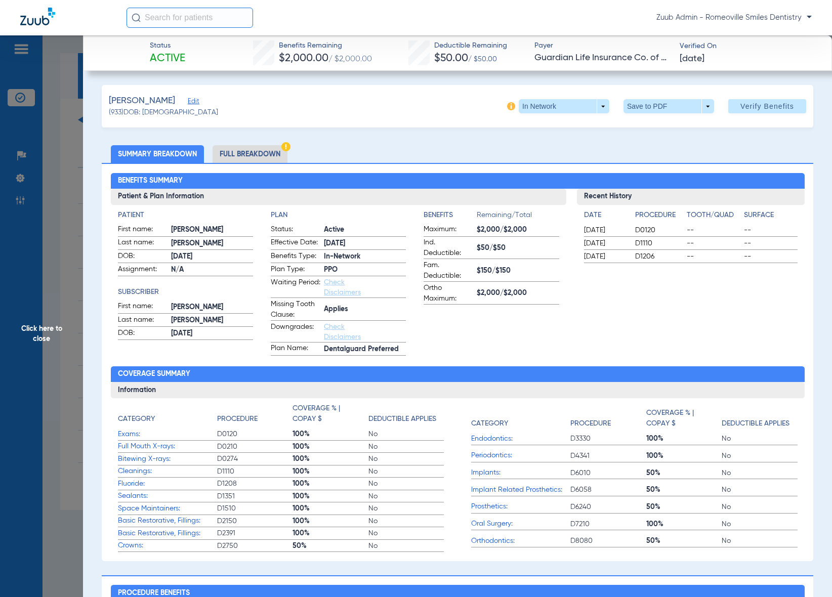
click at [258, 153] on li "Full Breakdown" at bounding box center [250, 154] width 75 height 18
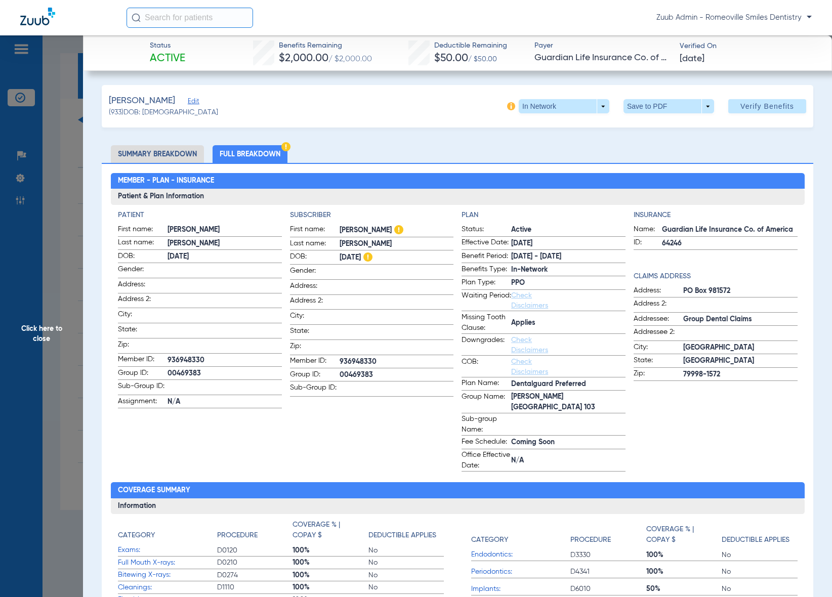
click at [197, 103] on span "Edit" at bounding box center [192, 103] width 9 height 10
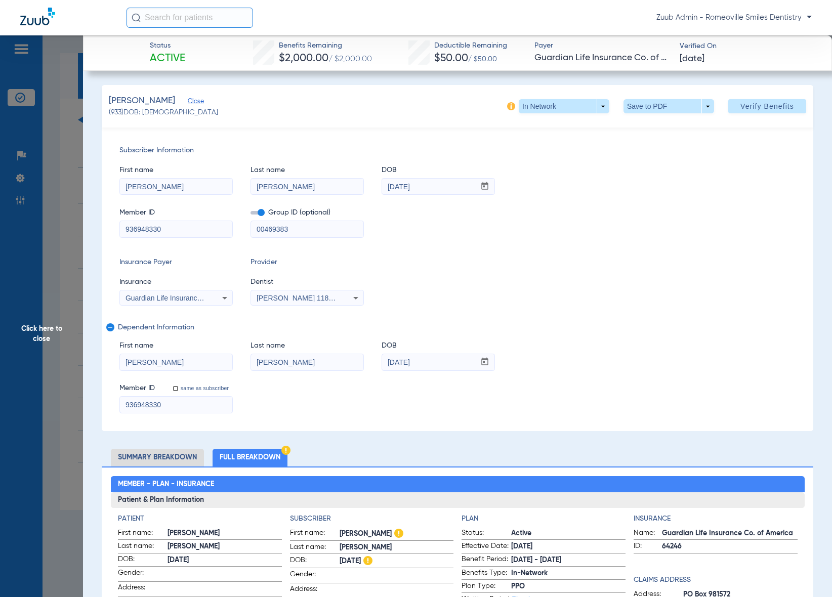
click at [32, 332] on span "Click here to close" at bounding box center [41, 333] width 83 height 597
